Goal: Task Accomplishment & Management: Use online tool/utility

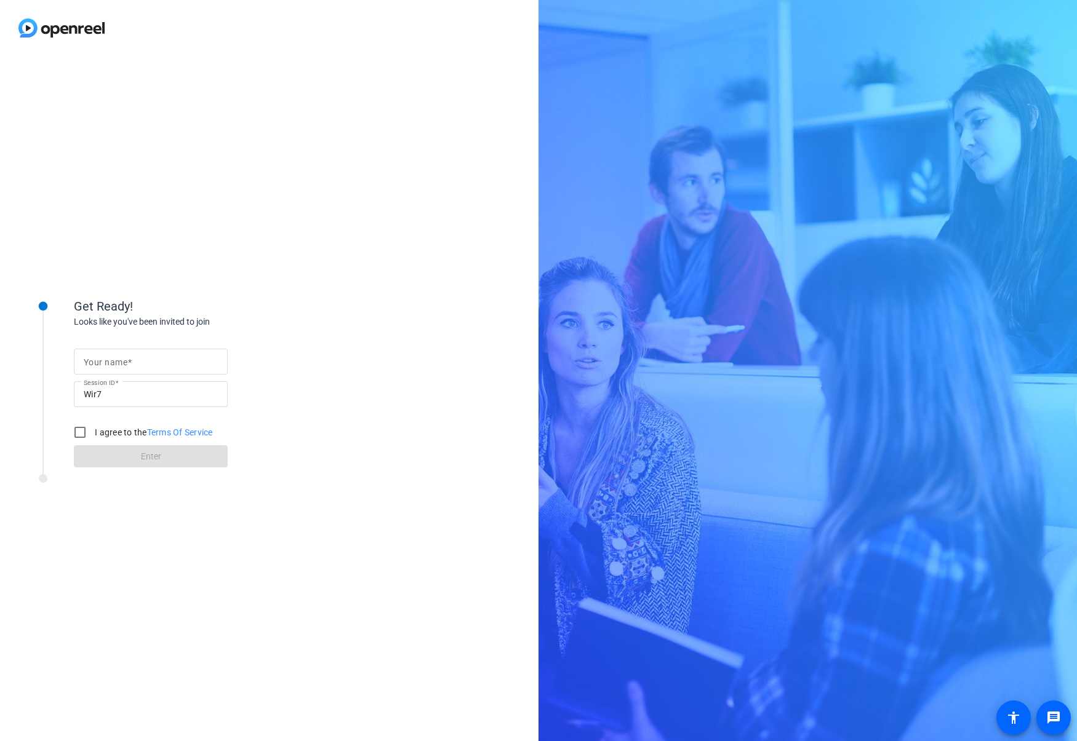
click at [144, 362] on input "Your name" at bounding box center [151, 361] width 134 height 15
type input "[PERSON_NAME]"
click at [82, 434] on input "I agree to the Terms Of Service" at bounding box center [80, 432] width 25 height 25
checkbox input "true"
click at [128, 452] on span at bounding box center [151, 457] width 154 height 30
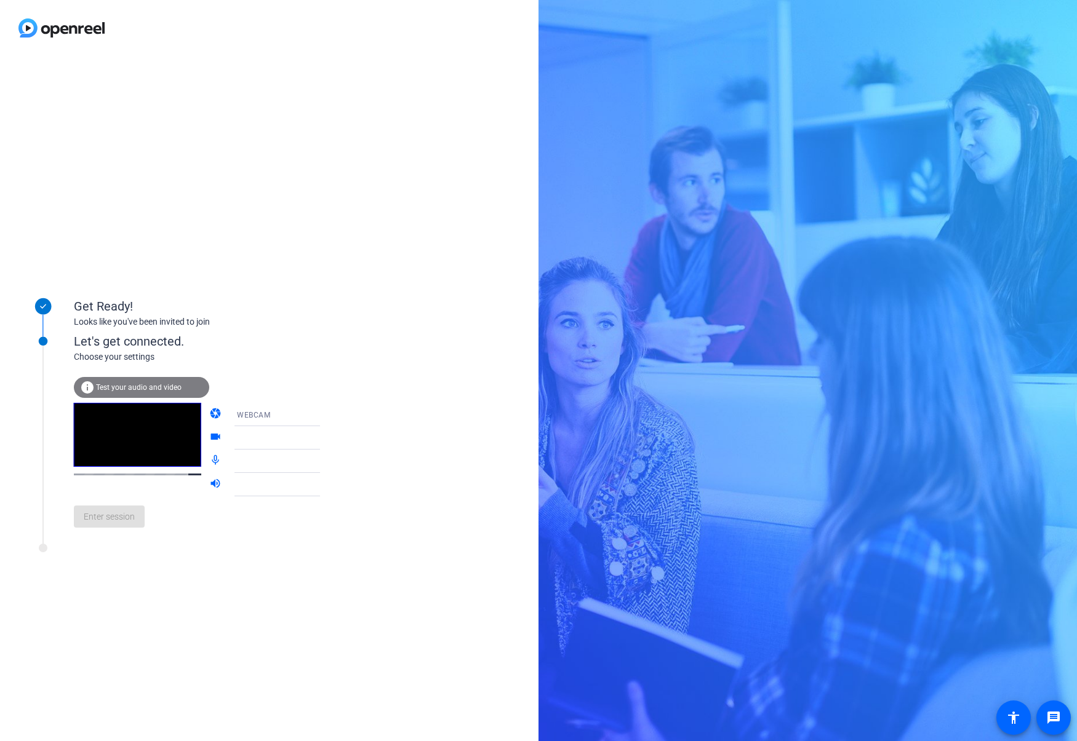
click at [329, 438] on icon at bounding box center [332, 438] width 6 height 3
click at [325, 436] on icon at bounding box center [332, 438] width 15 height 15
click at [120, 387] on span "Test your audio and video" at bounding box center [139, 387] width 86 height 9
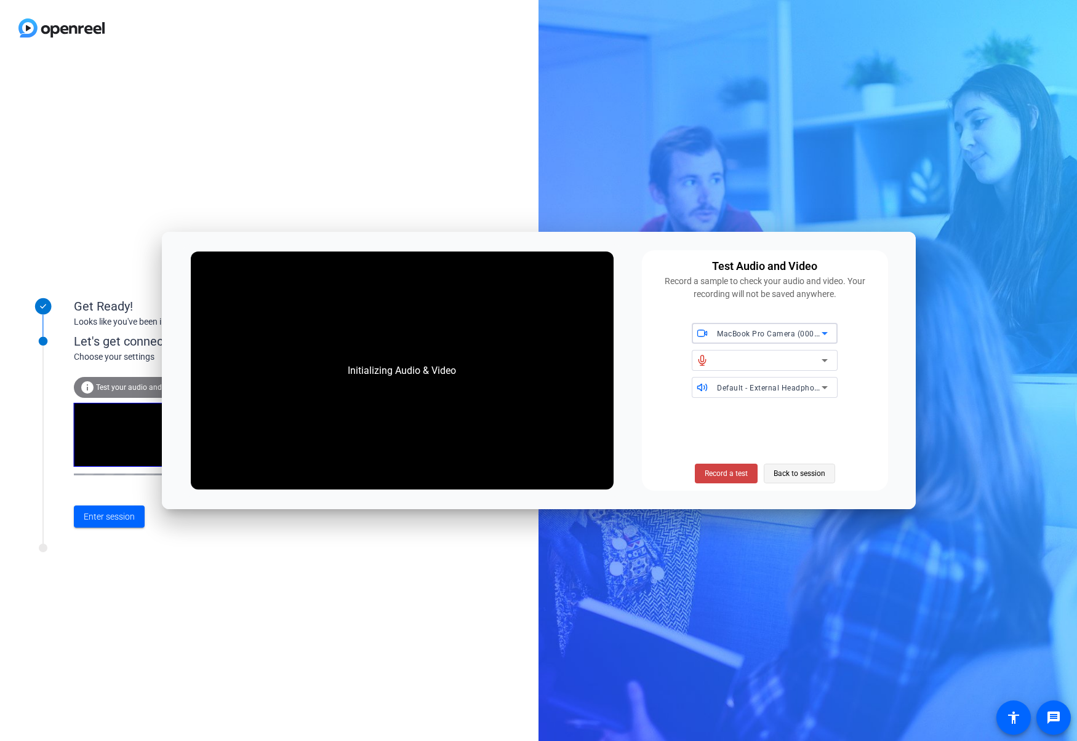
click at [781, 475] on span "Back to session" at bounding box center [799, 473] width 52 height 23
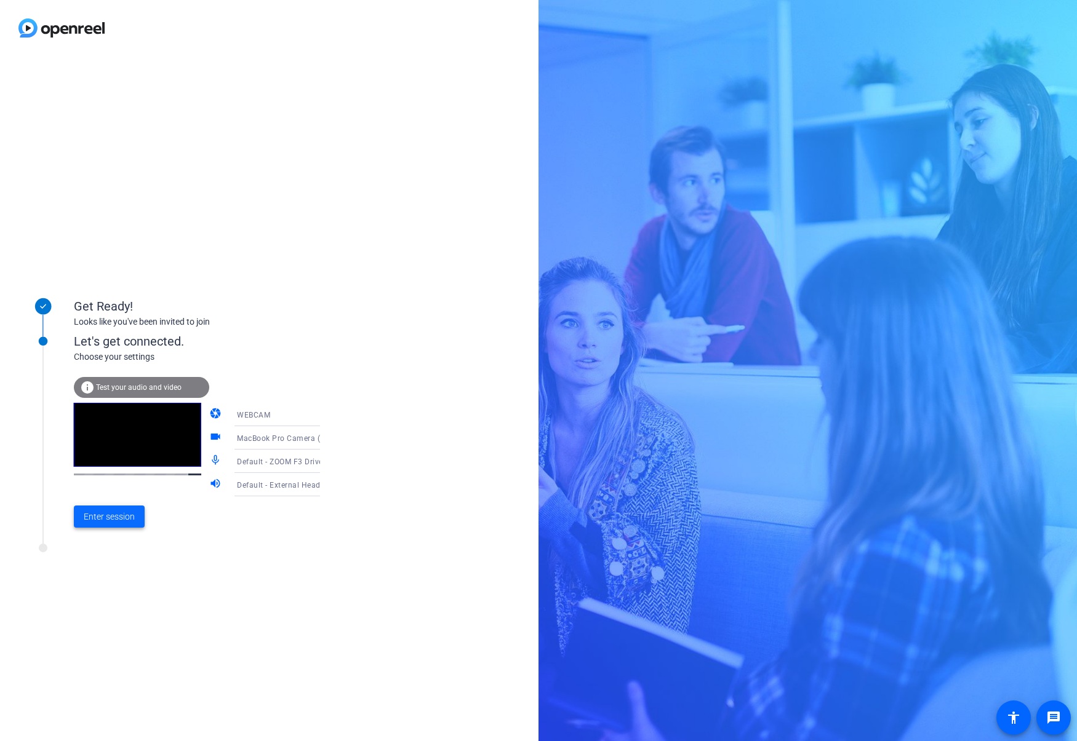
click at [124, 514] on span "Enter session" at bounding box center [109, 517] width 51 height 13
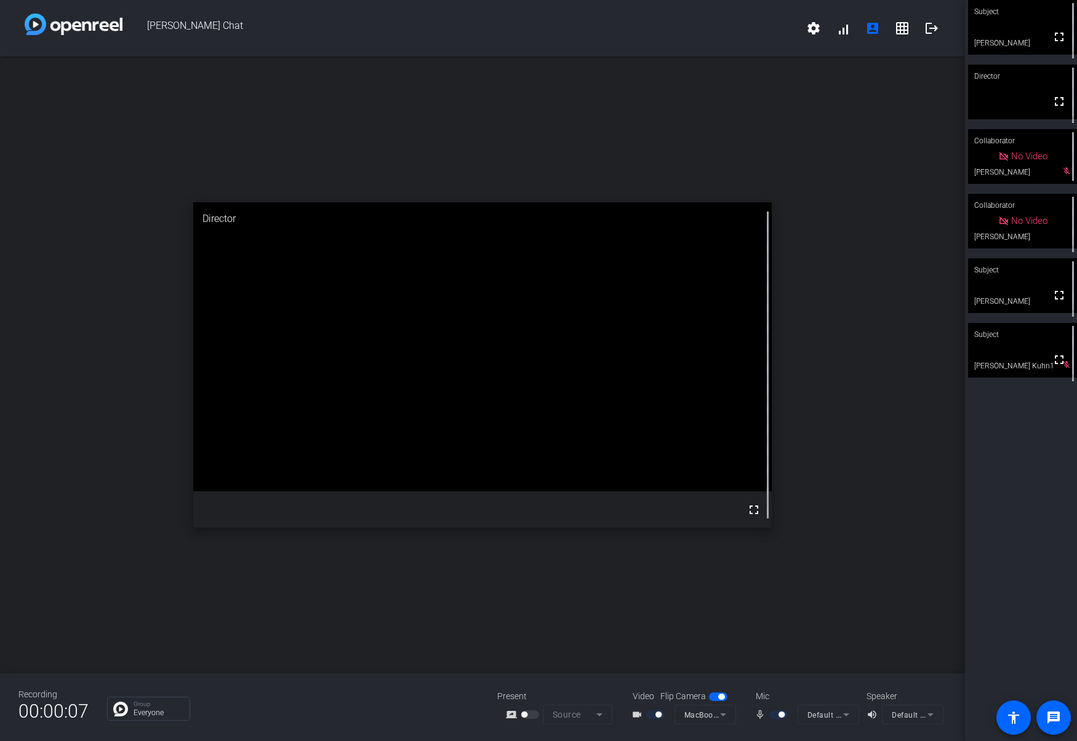
click at [991, 298] on video at bounding box center [1022, 285] width 109 height 55
